Goal: Use online tool/utility: Utilize a website feature to perform a specific function

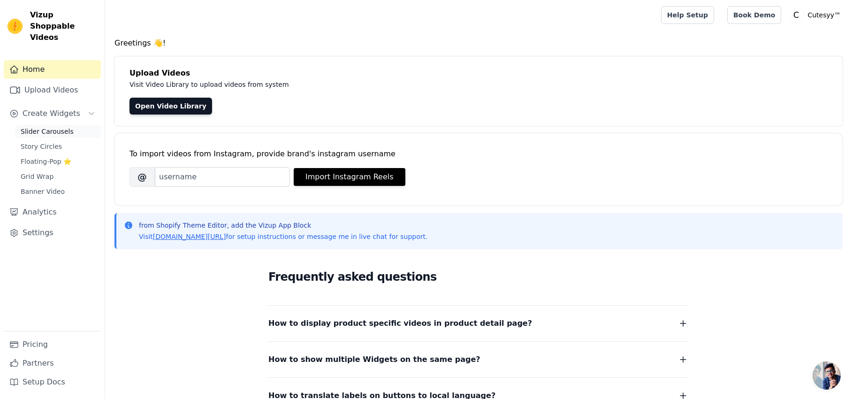
click at [49, 127] on span "Slider Carousels" at bounding box center [47, 131] width 53 height 9
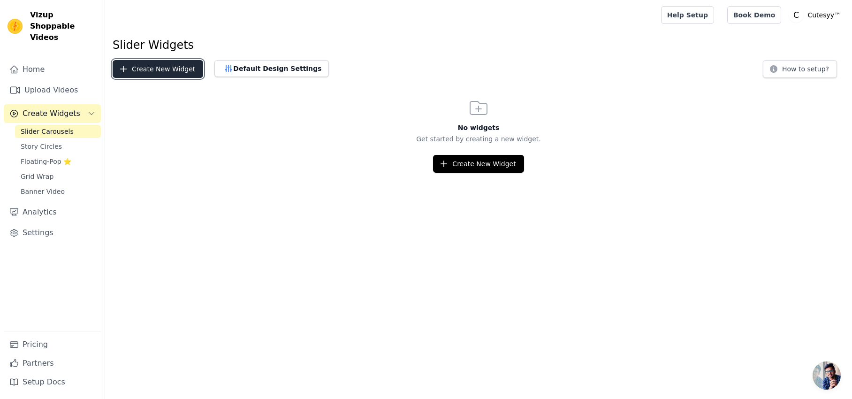
click at [138, 65] on button "Create New Widget" at bounding box center [158, 69] width 91 height 18
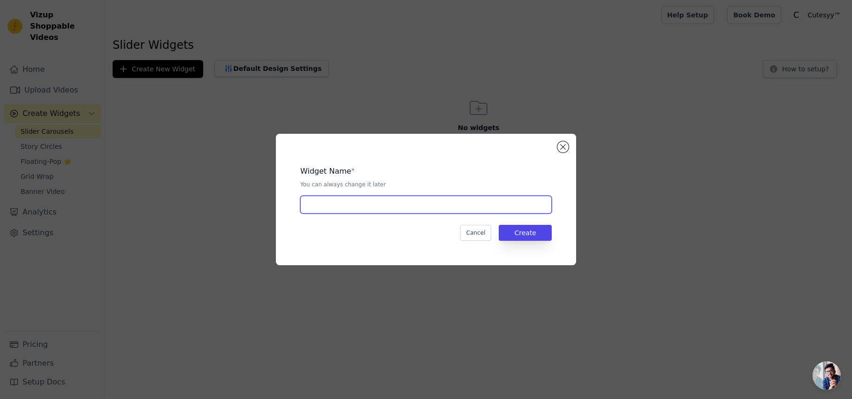
click at [380, 212] on input "text" at bounding box center [426, 205] width 252 height 18
type input "lights"
click at [533, 240] on button "Create" at bounding box center [525, 233] width 53 height 16
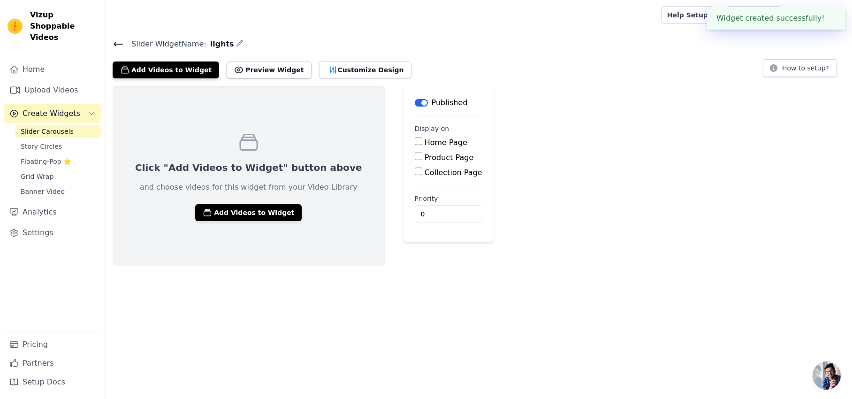
click at [428, 156] on label "Product Page" at bounding box center [449, 157] width 49 height 9
click at [422, 156] on input "Product Page" at bounding box center [419, 157] width 8 height 8
checkbox input "true"
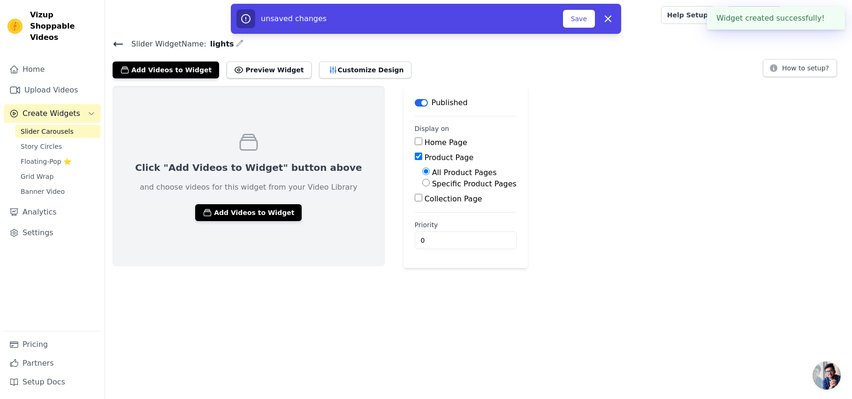
click at [432, 181] on label "Specific Product Pages" at bounding box center [474, 183] width 84 height 9
click at [430, 181] on input "Specific Product Pages" at bounding box center [426, 183] width 8 height 8
radio input "true"
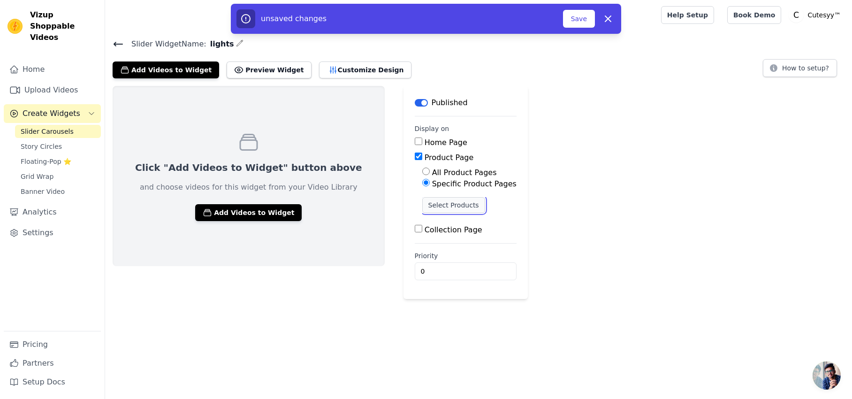
click at [433, 205] on button "Select Products" at bounding box center [453, 205] width 63 height 16
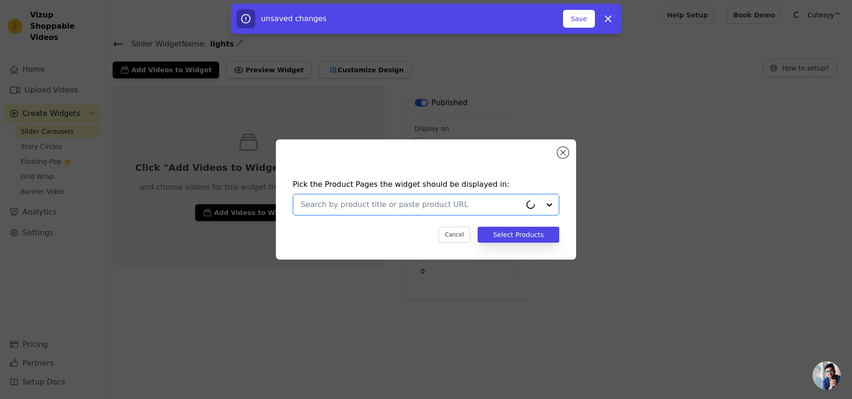
click at [430, 205] on input "text" at bounding box center [411, 204] width 221 height 11
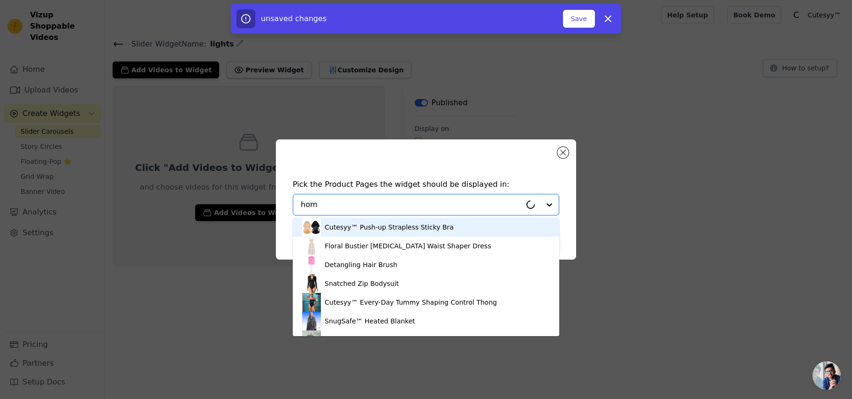
type input "home"
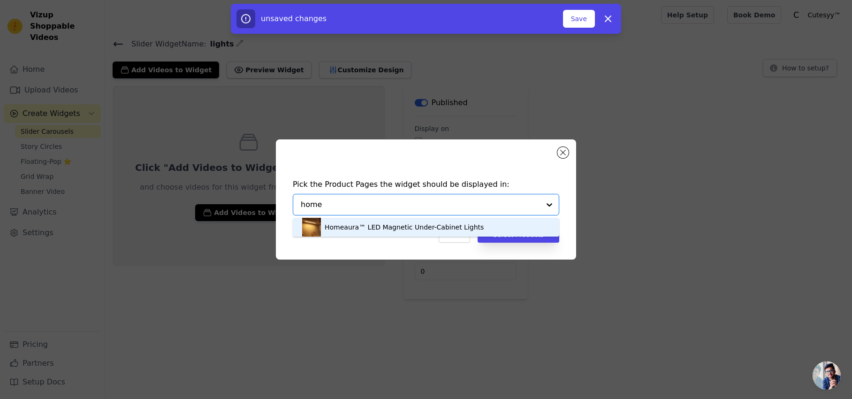
click at [402, 232] on div "Homeaura™ LED Magnetic Under-Cabinet Lights" at bounding box center [426, 227] width 248 height 19
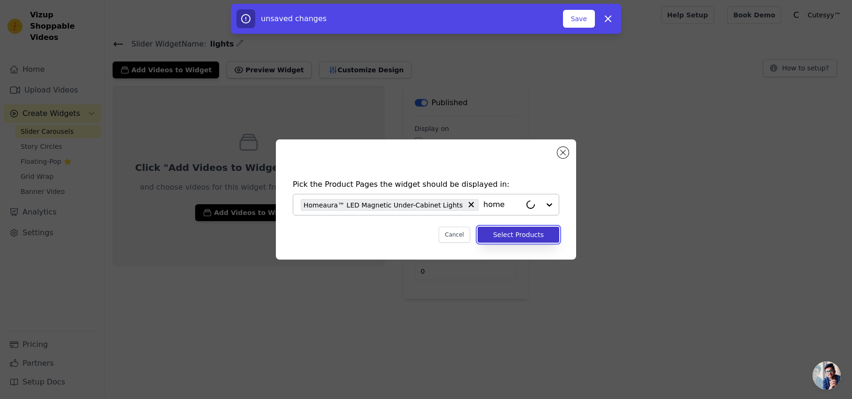
click at [498, 238] on button "Select Products" at bounding box center [519, 235] width 82 height 16
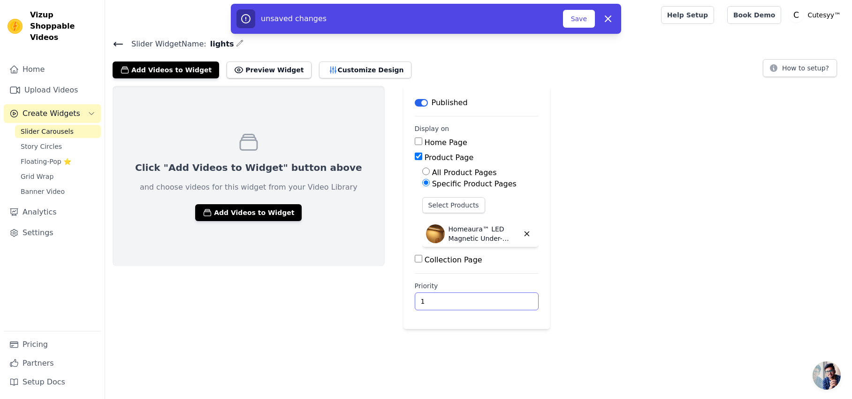
click at [483, 298] on input "1" at bounding box center [477, 301] width 124 height 18
type input "0"
click at [486, 304] on input "0" at bounding box center [477, 301] width 124 height 18
click at [319, 73] on button "Customize Design" at bounding box center [365, 69] width 92 height 17
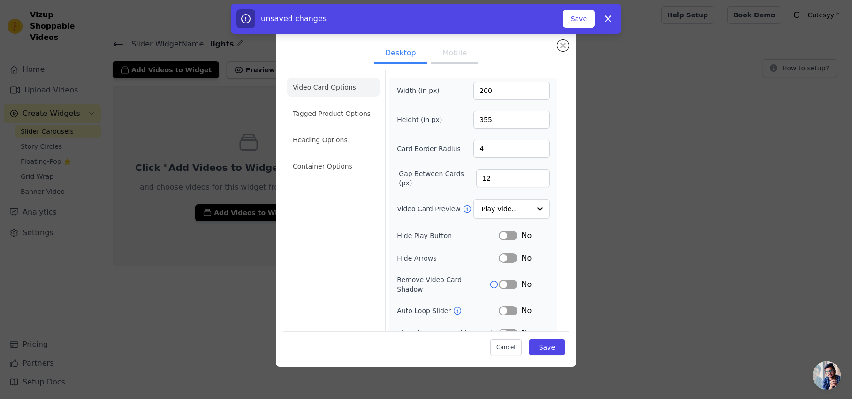
click at [454, 51] on button "Mobile" at bounding box center [454, 54] width 47 height 21
click at [357, 119] on li "Tagged Product Options" at bounding box center [333, 113] width 92 height 19
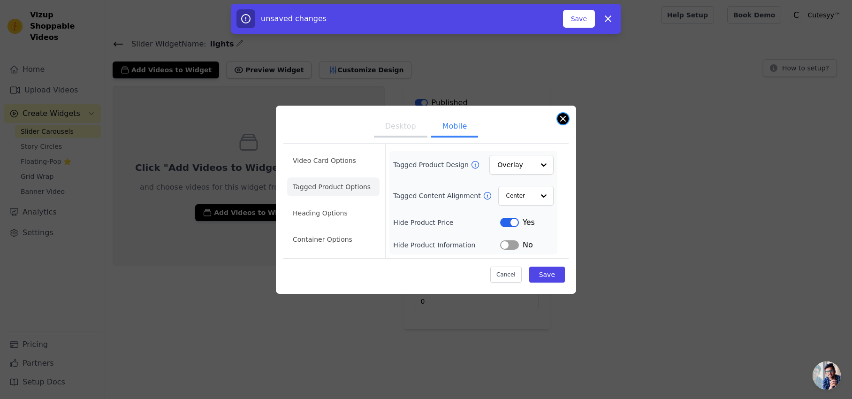
click at [565, 116] on button "Close modal" at bounding box center [563, 118] width 11 height 11
